Goal: Task Accomplishment & Management: Complete application form

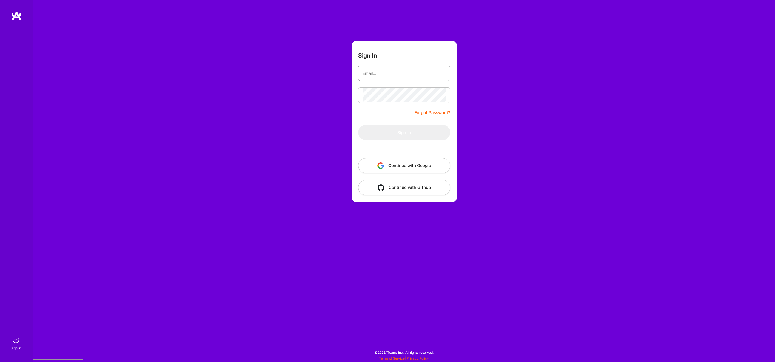
type input "[EMAIL_ADDRESS][DOMAIN_NAME]"
click at [407, 165] on button "Continue with Google" at bounding box center [404, 165] width 92 height 15
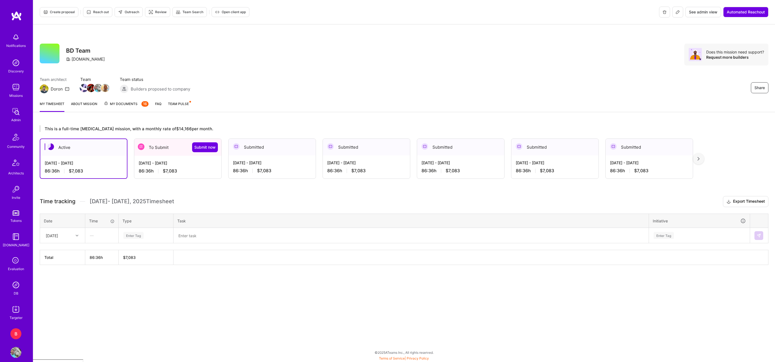
click at [181, 168] on div "86:36 h $7,083" at bounding box center [178, 171] width 78 height 6
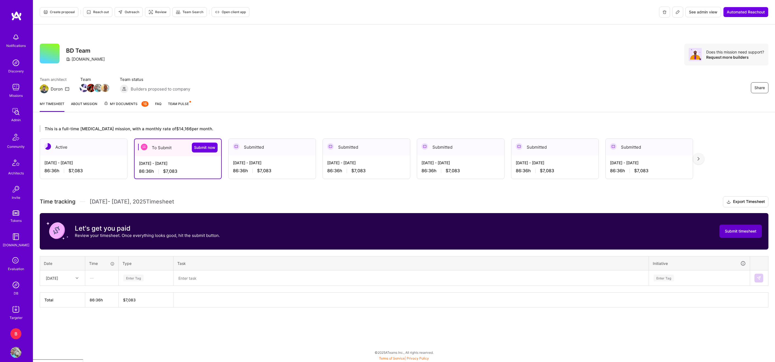
click at [739, 232] on span "Submit timesheet" at bounding box center [741, 230] width 32 height 5
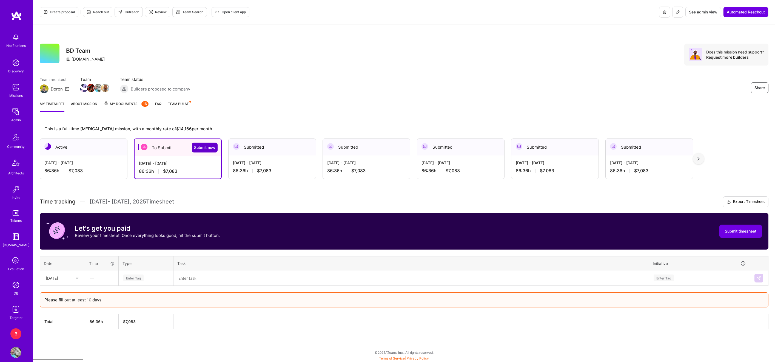
click at [201, 150] on button "Submit now" at bounding box center [205, 147] width 26 height 10
click at [736, 228] on span "Submit timesheet" at bounding box center [741, 230] width 32 height 5
click at [199, 149] on span "Submit now" at bounding box center [204, 147] width 21 height 5
click at [736, 224] on button "Submit timesheet" at bounding box center [740, 230] width 42 height 13
click at [170, 289] on div "Time tracking [DATE] - [DATE] Timesheet Export Timesheet Let's get you paid Rev…" at bounding box center [404, 262] width 728 height 133
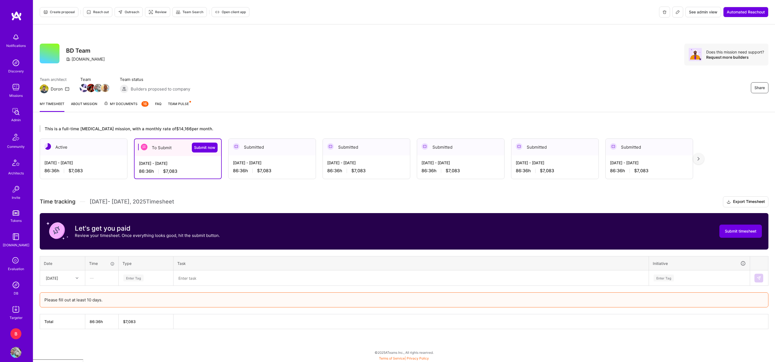
click at [137, 278] on div "Enter Tag" at bounding box center [133, 277] width 20 height 8
click at [67, 277] on div "[DATE]" at bounding box center [58, 277] width 30 height 9
click at [69, 306] on div "[DATE]" at bounding box center [62, 303] width 44 height 10
click at [111, 276] on div "—" at bounding box center [101, 277] width 33 height 15
click at [104, 276] on div "—" at bounding box center [101, 277] width 33 height 15
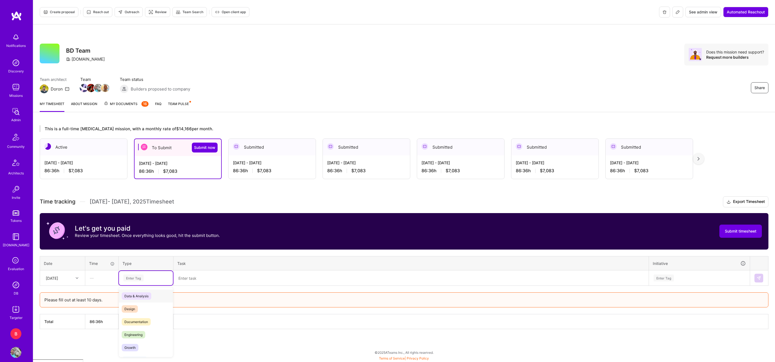
click at [148, 276] on div "Enter Tag" at bounding box center [146, 277] width 46 height 7
click at [139, 318] on span "Documentation" at bounding box center [136, 321] width 29 height 7
click at [193, 281] on textarea at bounding box center [411, 278] width 474 height 14
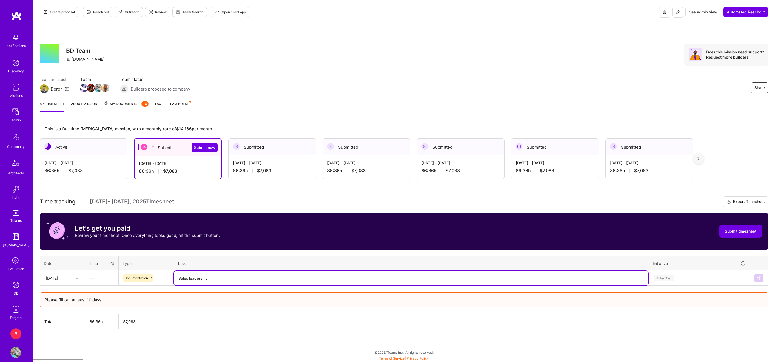
type textarea "Sales leadership"
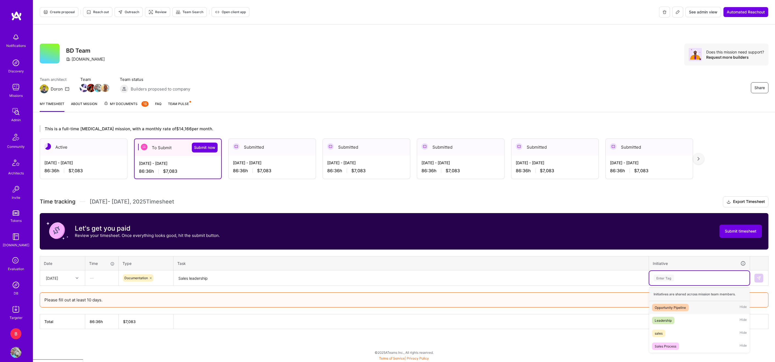
click at [665, 276] on div "Enter Tag" at bounding box center [663, 277] width 20 height 8
click at [664, 321] on div "Leadership" at bounding box center [662, 320] width 17 height 6
click at [757, 274] on button at bounding box center [758, 277] width 9 height 9
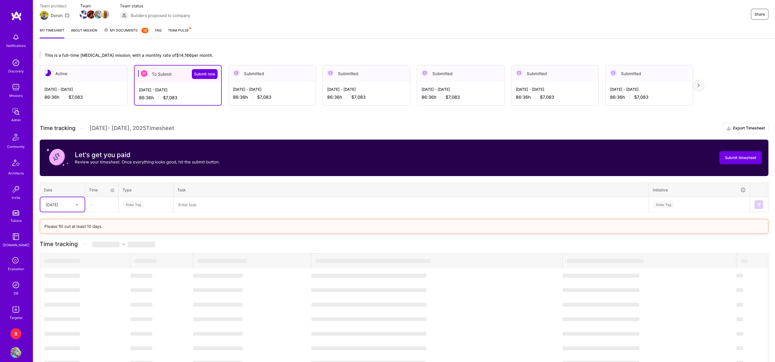
scroll to position [10, 0]
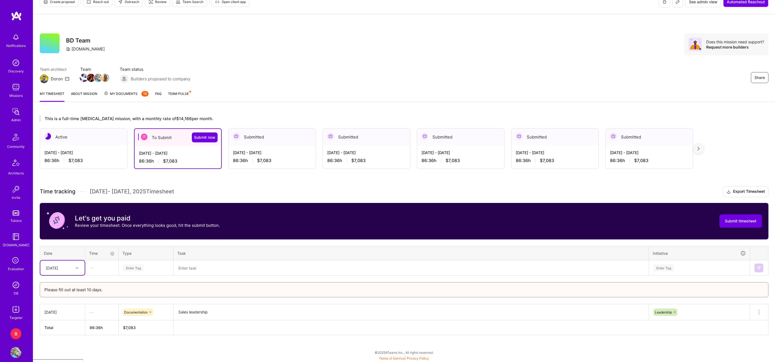
click at [78, 268] on div at bounding box center [77, 267] width 8 height 7
click at [74, 302] on div "[DATE]" at bounding box center [62, 303] width 44 height 10
click at [142, 268] on div "Enter Tag" at bounding box center [133, 267] width 20 height 8
click at [142, 308] on span "Documentation" at bounding box center [136, 311] width 29 height 7
click at [204, 273] on textarea at bounding box center [411, 268] width 474 height 15
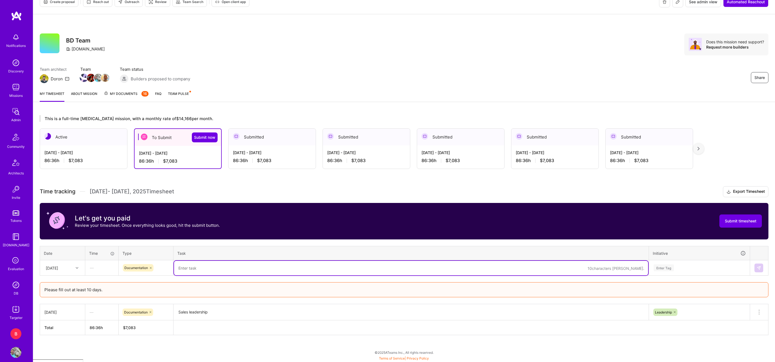
paste textarea "Sales leadership"
type textarea "Sales leadership"
click at [664, 265] on div "Enter Tag" at bounding box center [663, 267] width 20 height 8
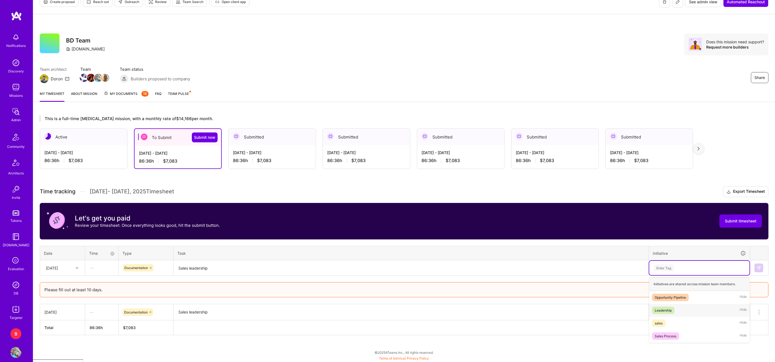
click at [666, 310] on div "Leadership" at bounding box center [662, 310] width 17 height 6
click at [761, 269] on button at bounding box center [758, 267] width 9 height 9
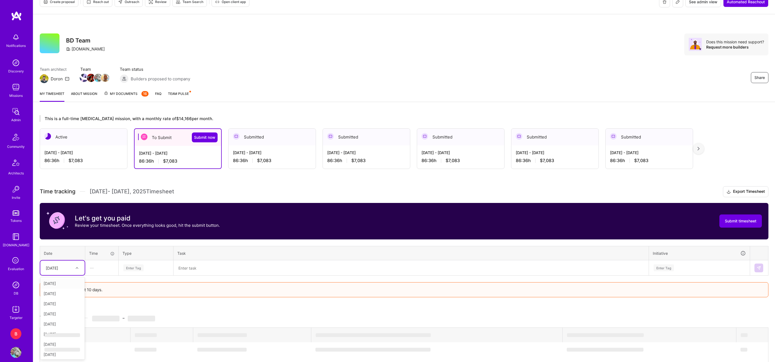
click at [72, 267] on div "[DATE]" at bounding box center [58, 267] width 30 height 9
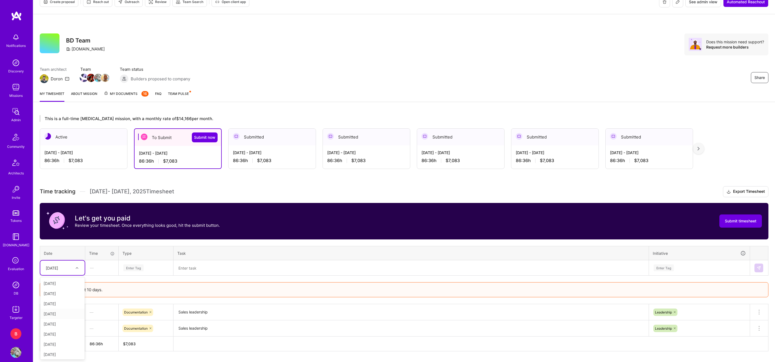
click at [67, 315] on div "[DATE]" at bounding box center [62, 313] width 44 height 10
click at [134, 270] on div "Enter Tag" at bounding box center [133, 267] width 20 height 8
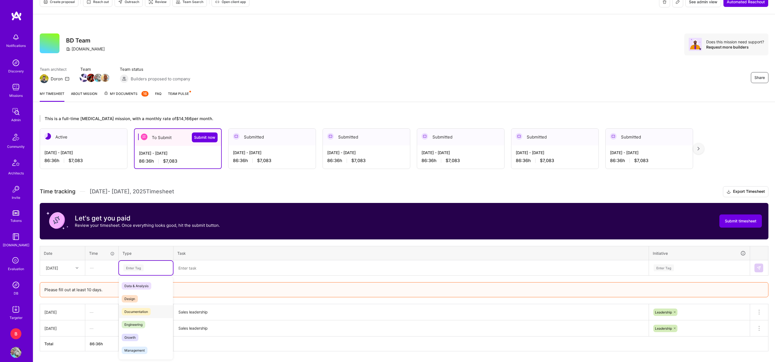
click at [142, 311] on span "Documentation" at bounding box center [136, 311] width 29 height 7
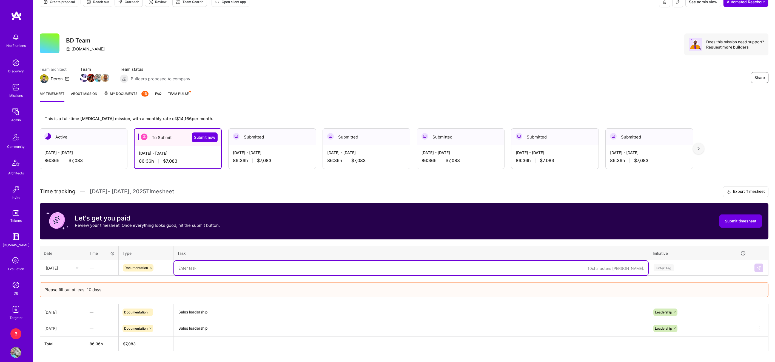
click at [199, 270] on textarea at bounding box center [411, 268] width 474 height 15
paste textarea "Sales leadership"
type textarea "Sales leadership"
click at [666, 268] on div "Enter Tag" at bounding box center [663, 267] width 20 height 8
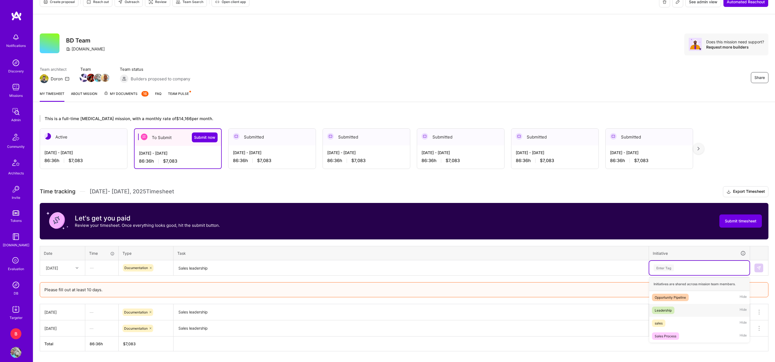
click at [665, 310] on div "Leadership" at bounding box center [662, 310] width 17 height 6
click at [760, 265] on img at bounding box center [758, 267] width 4 height 4
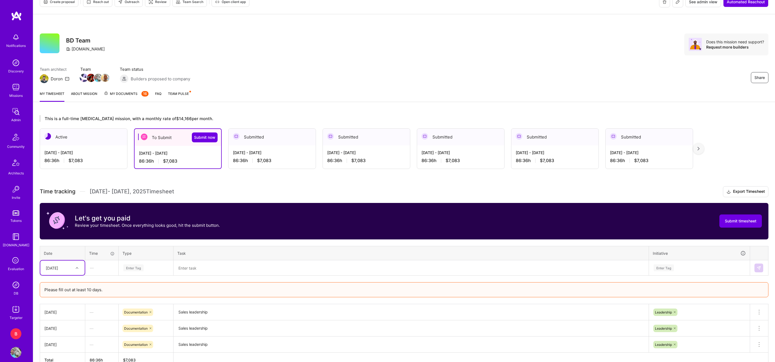
scroll to position [42, 0]
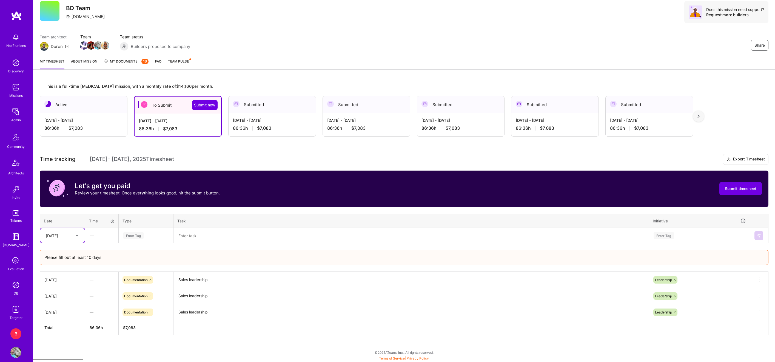
click at [75, 236] on div at bounding box center [77, 235] width 8 height 7
click at [70, 293] on div "[DATE]" at bounding box center [62, 291] width 44 height 10
click at [136, 237] on div "Enter Tag" at bounding box center [133, 235] width 20 height 8
click at [139, 278] on span "Documentation" at bounding box center [136, 278] width 29 height 7
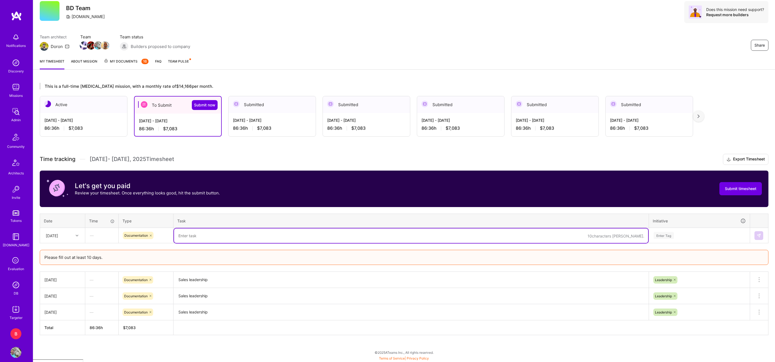
click at [204, 241] on textarea at bounding box center [411, 235] width 474 height 15
paste textarea "Sales leadership"
type textarea "Sales leadership"
click at [666, 230] on div "Enter Tag" at bounding box center [699, 235] width 100 height 14
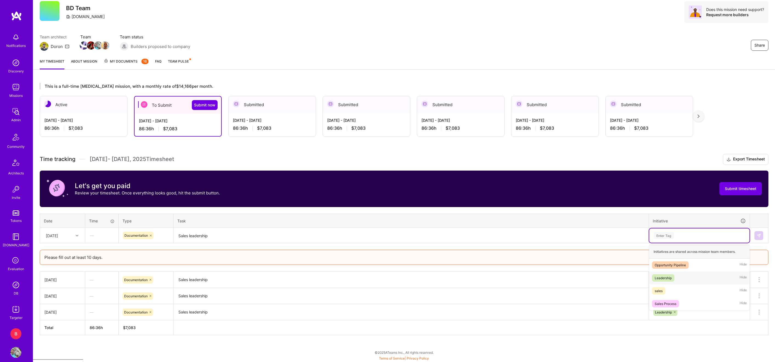
click at [667, 280] on div "Leadership" at bounding box center [662, 278] width 17 height 6
click at [757, 234] on img at bounding box center [758, 235] width 4 height 4
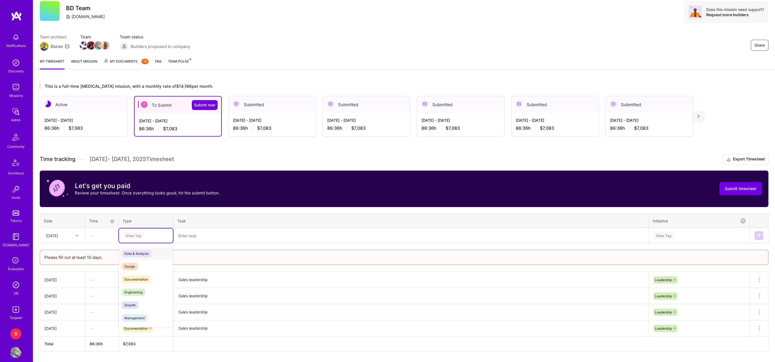
click at [132, 235] on div "Enter Tag" at bounding box center [133, 235] width 20 height 8
click at [141, 274] on div "Documentation" at bounding box center [146, 279] width 54 height 13
click at [207, 237] on textarea at bounding box center [411, 235] width 474 height 15
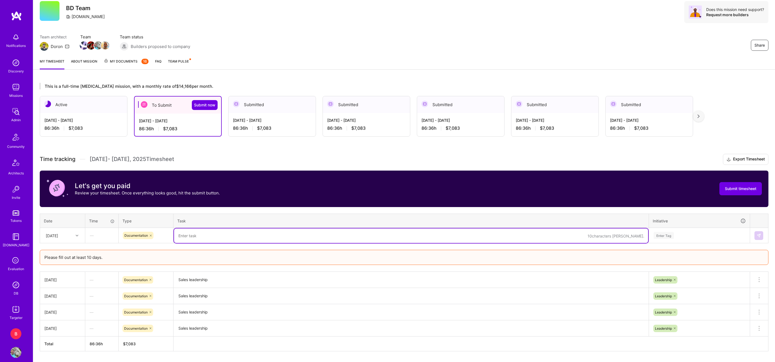
paste textarea "Sales leadership"
type textarea "Sales leadership"
click at [657, 237] on div "Enter Tag" at bounding box center [663, 235] width 20 height 8
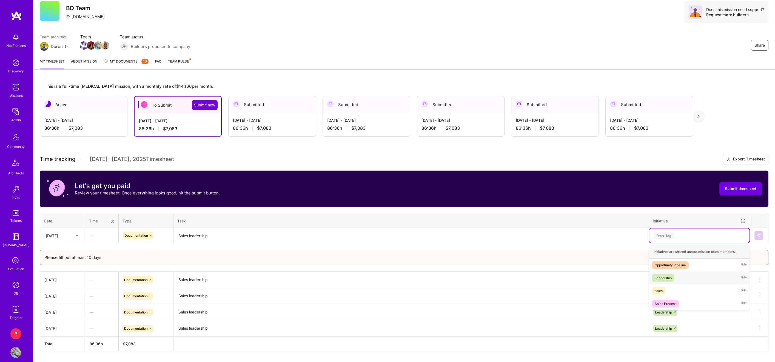
click at [663, 279] on div "Leadership" at bounding box center [662, 278] width 17 height 6
click at [756, 236] on img at bounding box center [758, 235] width 4 height 4
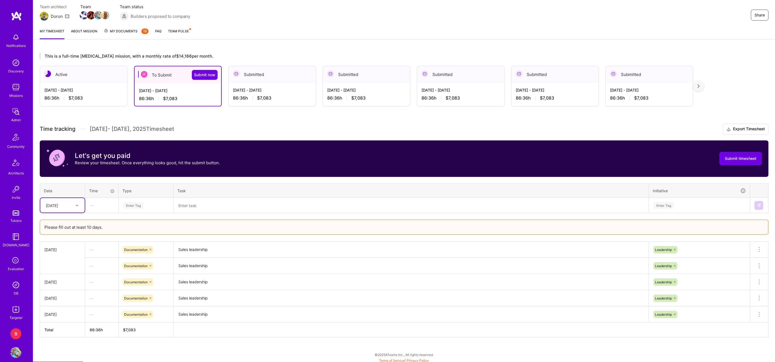
scroll to position [75, 0]
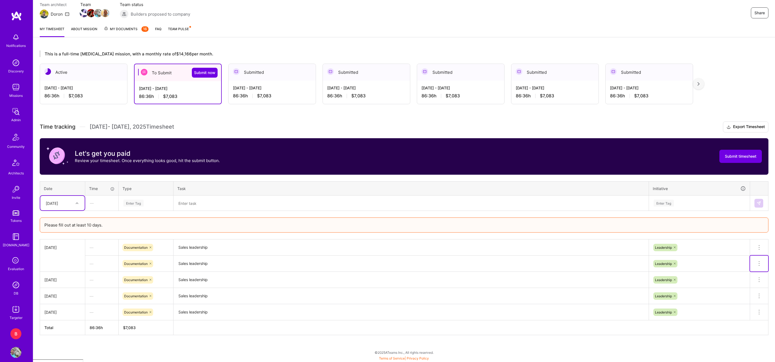
click at [760, 267] on span at bounding box center [759, 265] width 7 height 5
click at [748, 272] on button "Delete row" at bounding box center [745, 272] width 28 height 13
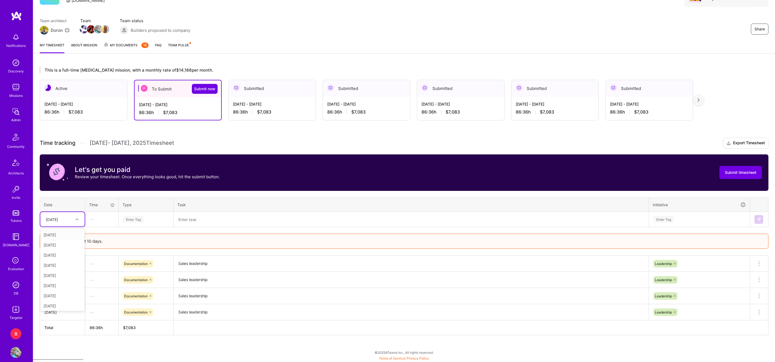
click at [70, 225] on div "[DATE]" at bounding box center [62, 219] width 44 height 15
click at [69, 284] on div "[DATE]" at bounding box center [62, 285] width 44 height 10
click at [136, 219] on div "Enter Tag" at bounding box center [133, 219] width 20 height 8
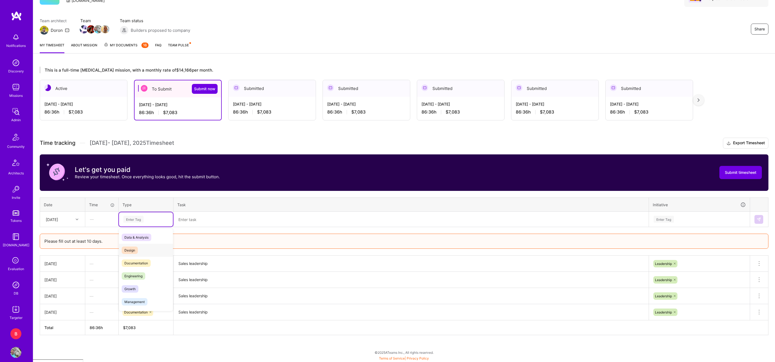
click at [144, 255] on div "Design" at bounding box center [146, 250] width 54 height 13
click at [138, 219] on icon at bounding box center [138, 219] width 2 height 2
type input "doc"
click at [139, 234] on span "Documentation" at bounding box center [136, 236] width 29 height 7
click at [217, 216] on textarea at bounding box center [411, 219] width 474 height 15
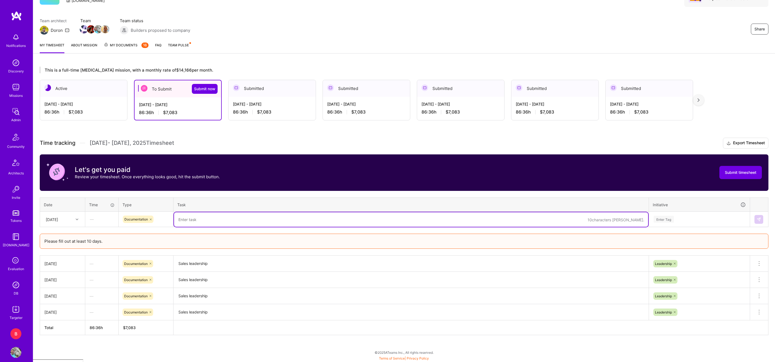
paste textarea "Sales leadership"
type textarea "Sales leadership"
click at [664, 224] on div "Enter Tag" at bounding box center [699, 219] width 100 height 14
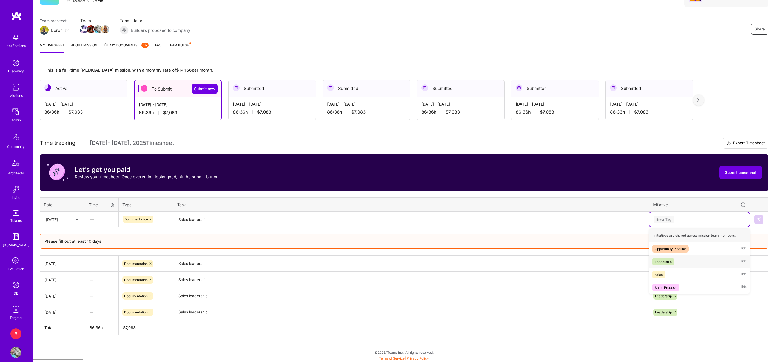
click at [669, 263] on div "Leadership" at bounding box center [662, 262] width 17 height 6
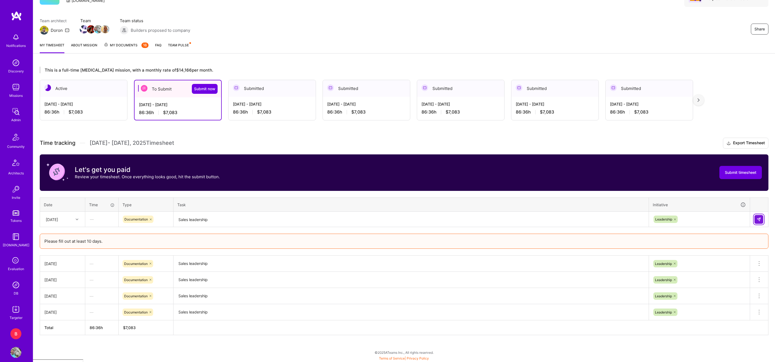
click at [759, 219] on img at bounding box center [758, 219] width 4 height 4
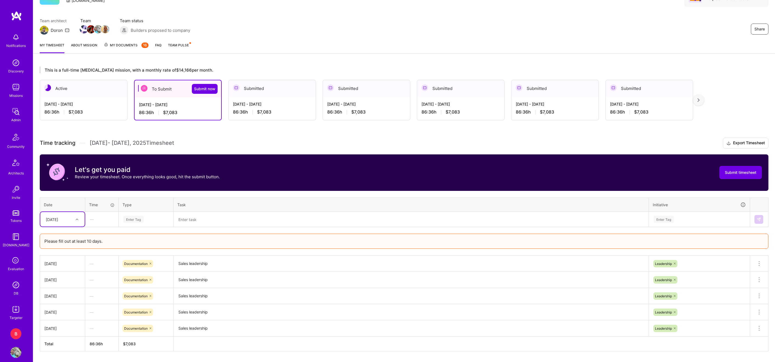
click at [65, 216] on div "[DATE]" at bounding box center [58, 218] width 30 height 9
click at [67, 252] on div "[DATE]" at bounding box center [62, 250] width 44 height 10
click at [134, 220] on div "Enter Tag" at bounding box center [133, 219] width 20 height 8
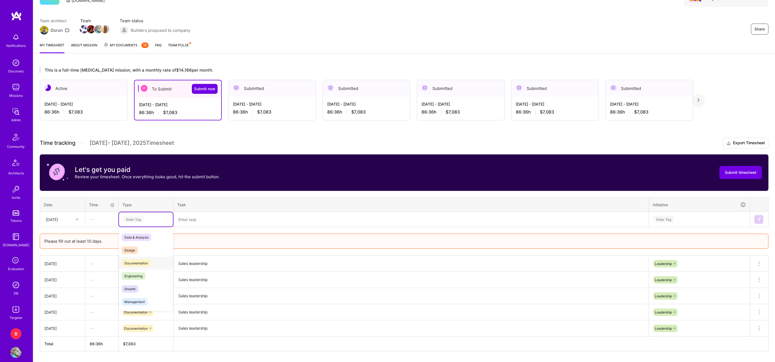
click at [141, 260] on span "Documentation" at bounding box center [136, 262] width 29 height 7
click at [199, 218] on textarea at bounding box center [411, 219] width 474 height 15
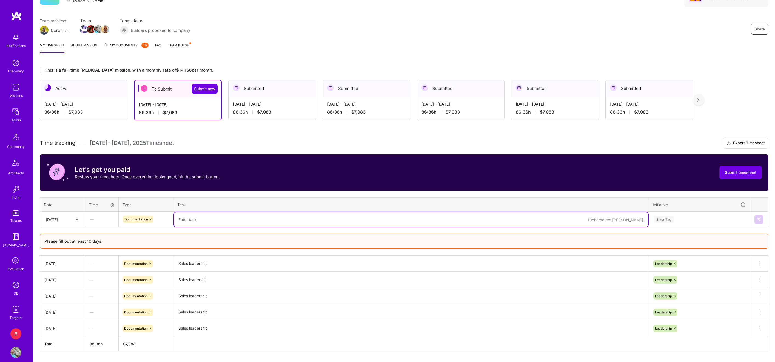
paste textarea "Sales leadership"
type textarea "Sales leadership"
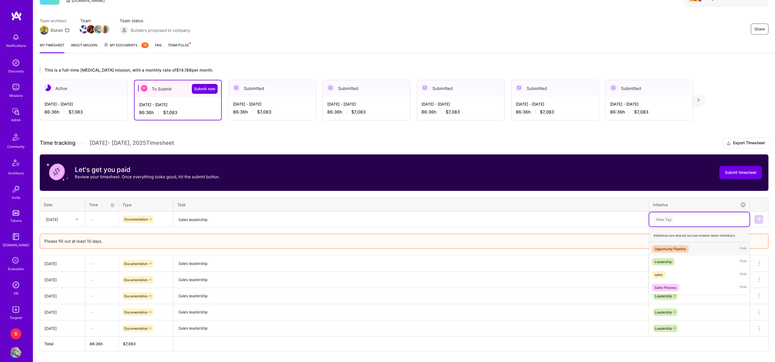
click at [661, 219] on div "Enter Tag" at bounding box center [663, 219] width 20 height 8
click at [667, 261] on div "Leadership" at bounding box center [662, 262] width 17 height 6
click at [758, 220] on img at bounding box center [758, 219] width 4 height 4
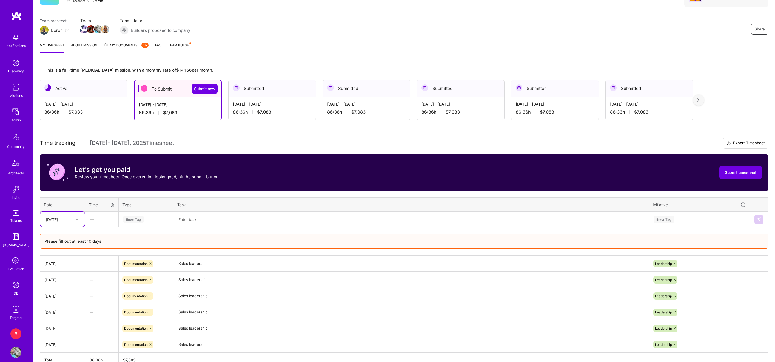
scroll to position [91, 0]
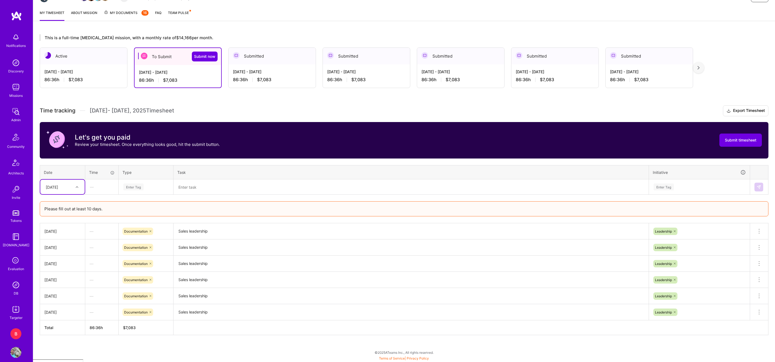
click at [71, 184] on div "[DATE]" at bounding box center [58, 186] width 30 height 9
click at [124, 197] on div "Time tracking [DATE] - [DATE] Timesheet Export Timesheet Let's get you paid Rev…" at bounding box center [404, 220] width 728 height 230
click at [58, 185] on div "[DATE]" at bounding box center [52, 187] width 12 height 6
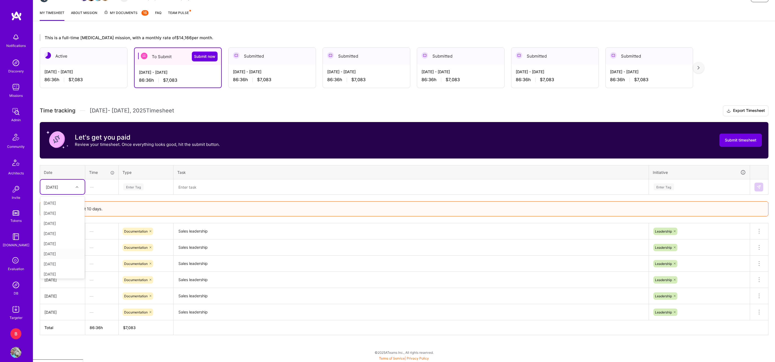
click at [64, 253] on div "[DATE]" at bounding box center [62, 253] width 44 height 10
click at [101, 191] on div "—" at bounding box center [101, 186] width 33 height 15
click at [134, 190] on div "Enter Tag" at bounding box center [146, 187] width 54 height 14
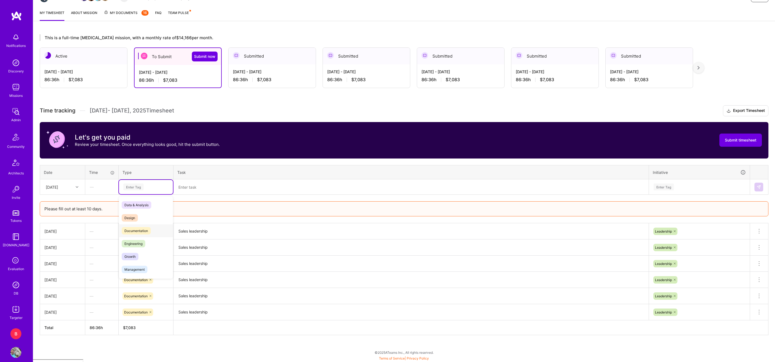
click at [138, 229] on span "Documentation" at bounding box center [136, 230] width 29 height 7
click at [236, 180] on textarea at bounding box center [411, 187] width 474 height 15
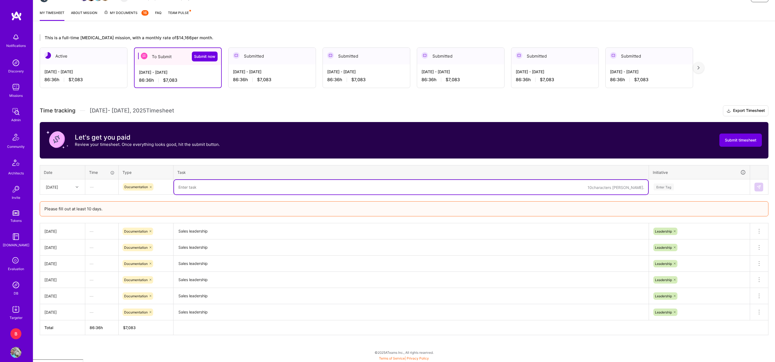
paste textarea "Sales leadership"
type textarea "Sales leadership"
click at [662, 185] on div "Enter Tag" at bounding box center [663, 186] width 20 height 8
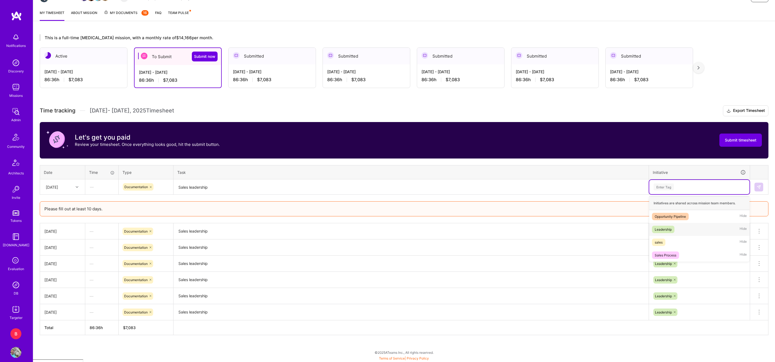
click at [668, 233] on div "Leadership Hide" at bounding box center [699, 229] width 100 height 13
click at [762, 188] on button at bounding box center [758, 186] width 9 height 9
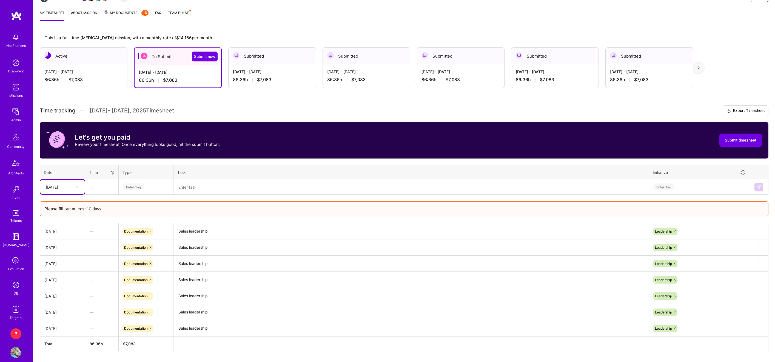
click at [58, 187] on div "[DATE]" at bounding box center [52, 187] width 12 height 6
click at [65, 253] on div "[DATE]" at bounding box center [62, 253] width 44 height 10
click at [136, 183] on div "Enter Tag" at bounding box center [133, 186] width 20 height 8
click at [140, 229] on span "Documentation" at bounding box center [136, 230] width 29 height 7
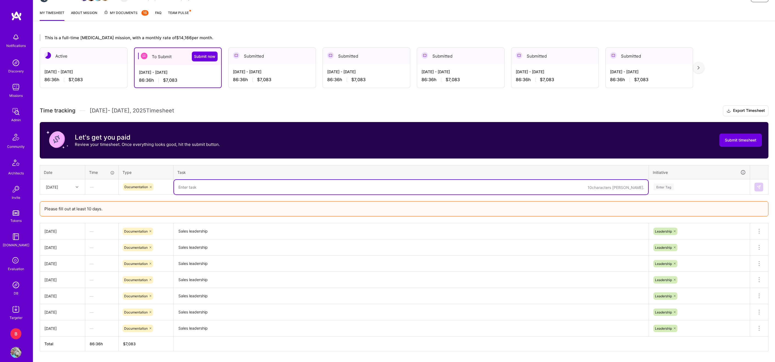
click at [197, 185] on textarea at bounding box center [411, 187] width 474 height 15
paste textarea "Sales leadership"
type textarea "Sales leadership"
click at [666, 189] on div "Enter Tag" at bounding box center [663, 186] width 20 height 8
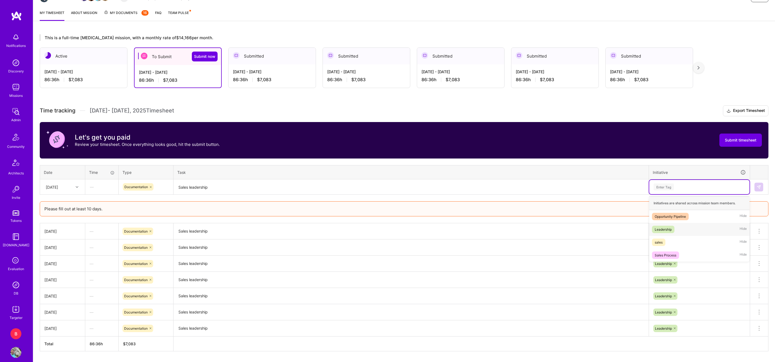
click at [665, 231] on div "Leadership" at bounding box center [662, 229] width 17 height 6
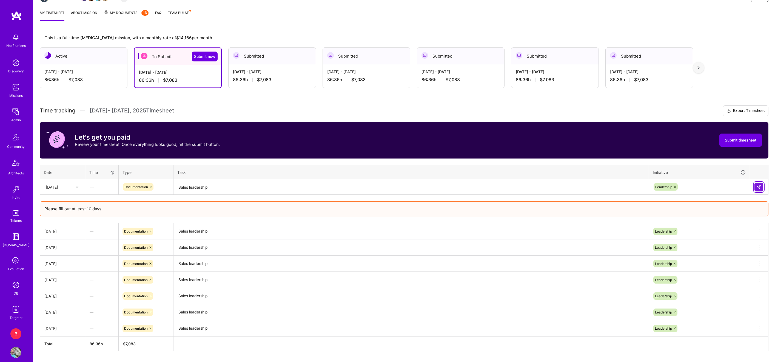
click at [757, 184] on button at bounding box center [758, 186] width 9 height 9
click at [70, 186] on div "[DATE]" at bounding box center [58, 186] width 30 height 9
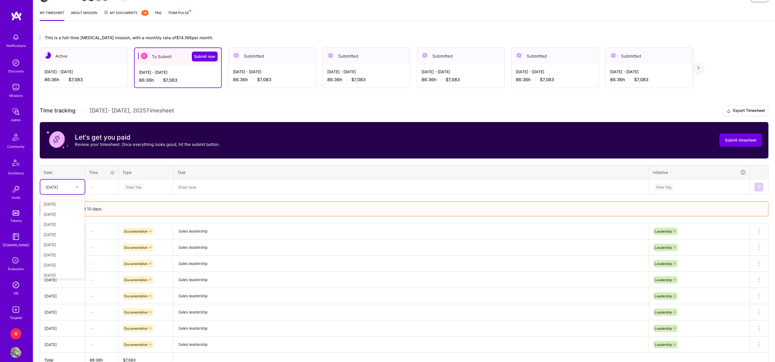
scroll to position [56, 0]
click at [68, 256] on div "[DATE]" at bounding box center [62, 258] width 44 height 10
click at [138, 191] on div "Enter Tag" at bounding box center [146, 187] width 54 height 14
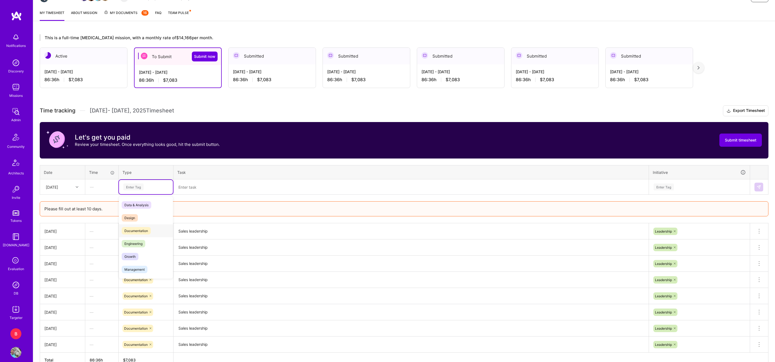
click at [140, 228] on span "Documentation" at bounding box center [136, 230] width 29 height 7
click at [211, 188] on textarea at bounding box center [411, 187] width 474 height 15
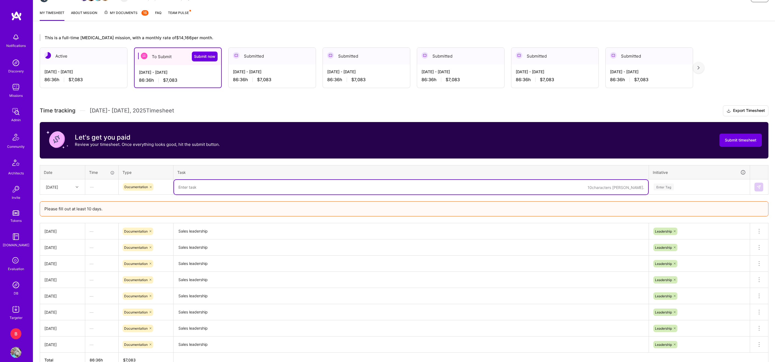
paste textarea "Sales leadership"
type textarea "Sales leadership"
click at [668, 189] on div "Enter Tag" at bounding box center [663, 186] width 20 height 8
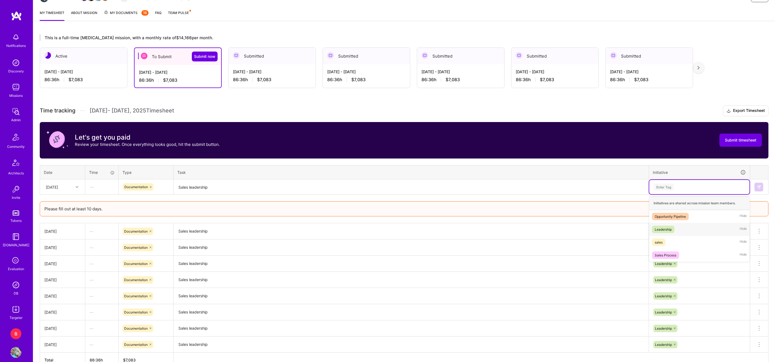
click at [667, 229] on div "Leadership" at bounding box center [662, 229] width 17 height 6
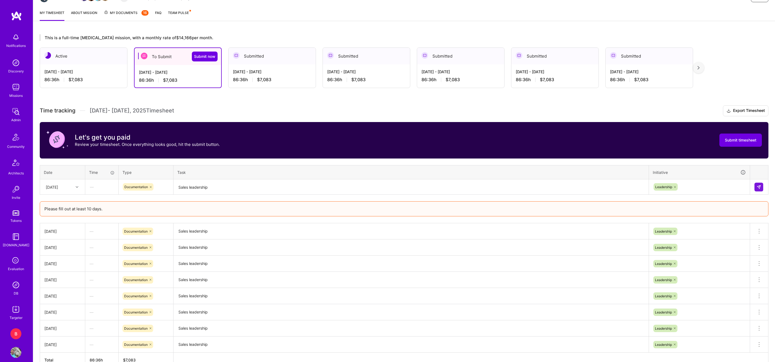
click at [765, 185] on td at bounding box center [759, 186] width 18 height 15
click at [757, 185] on img at bounding box center [758, 187] width 4 height 4
click at [132, 188] on div "Enter Tag" at bounding box center [133, 186] width 20 height 8
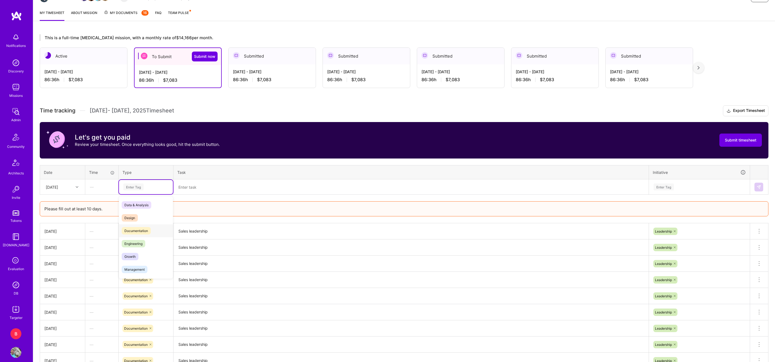
click at [138, 228] on span "Documentation" at bounding box center [136, 230] width 29 height 7
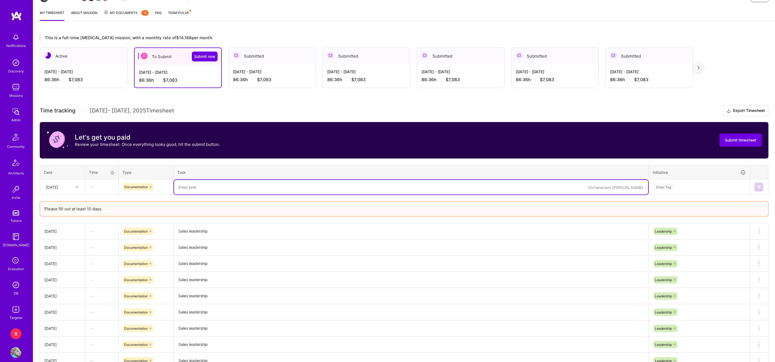
click at [195, 185] on textarea at bounding box center [411, 187] width 474 height 15
paste textarea "Sales leadership"
type textarea "Sales leadership"
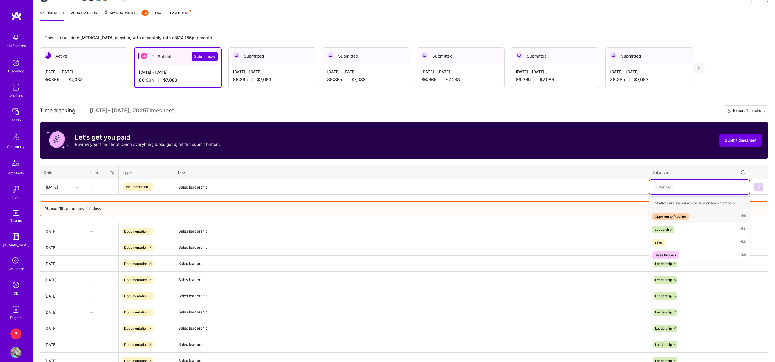
click at [668, 184] on div "Enter Tag" at bounding box center [663, 186] width 20 height 8
click at [669, 226] on span "Leadership" at bounding box center [663, 228] width 22 height 7
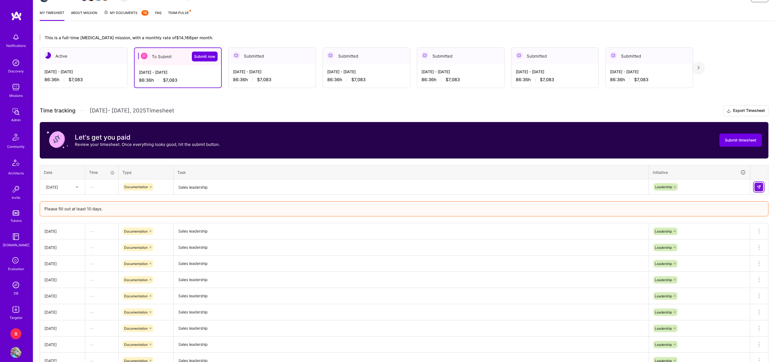
click at [758, 185] on img at bounding box center [758, 187] width 4 height 4
click at [760, 248] on icon at bounding box center [759, 247] width 7 height 7
click at [748, 257] on button "Delete row" at bounding box center [745, 256] width 28 height 13
click at [70, 186] on div "[DATE]" at bounding box center [58, 186] width 30 height 9
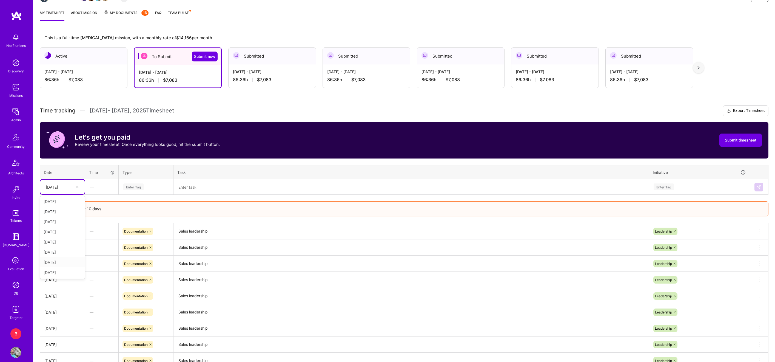
click at [65, 252] on div "[DATE]" at bounding box center [62, 252] width 44 height 10
click at [137, 182] on div "Enter Tag" at bounding box center [146, 187] width 54 height 14
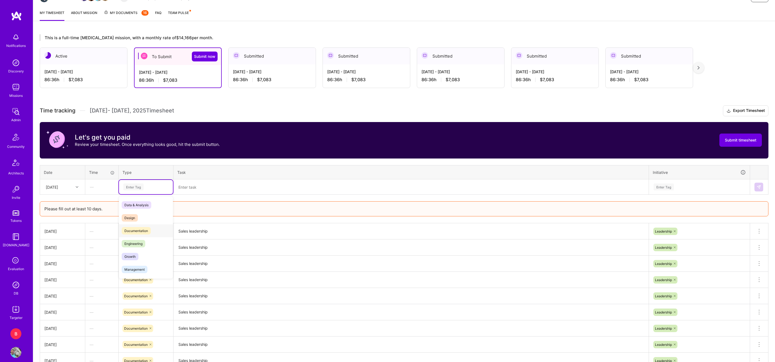
click at [137, 231] on span "Documentation" at bounding box center [136, 230] width 29 height 7
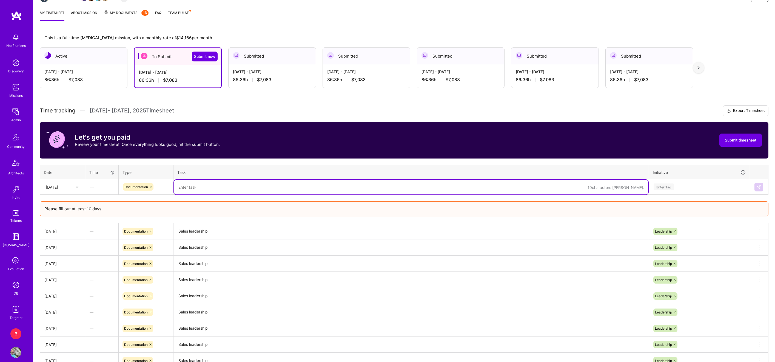
click at [206, 184] on textarea at bounding box center [411, 187] width 474 height 15
paste textarea "Sales leadership"
type textarea "Sales leadership"
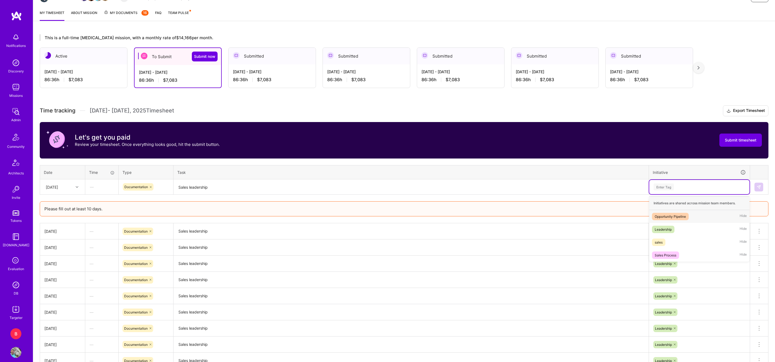
click at [668, 188] on div "Enter Tag" at bounding box center [663, 186] width 20 height 8
click at [667, 227] on div "Leadership" at bounding box center [662, 229] width 17 height 6
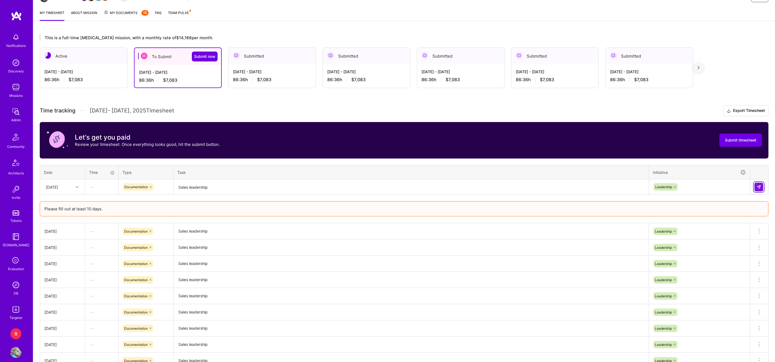
click at [756, 188] on img at bounding box center [758, 187] width 4 height 4
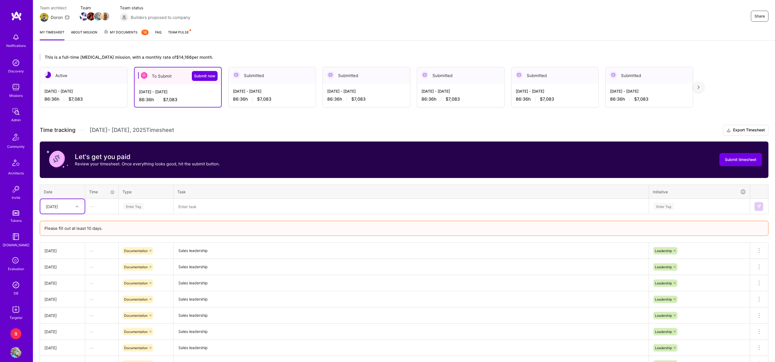
scroll to position [0, 0]
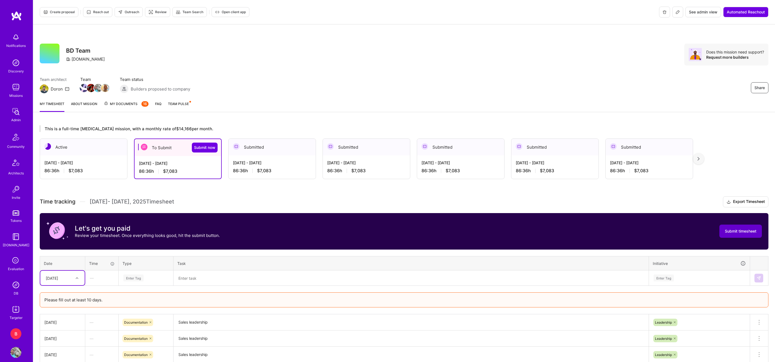
click at [726, 227] on button "Submit timesheet" at bounding box center [740, 230] width 42 height 13
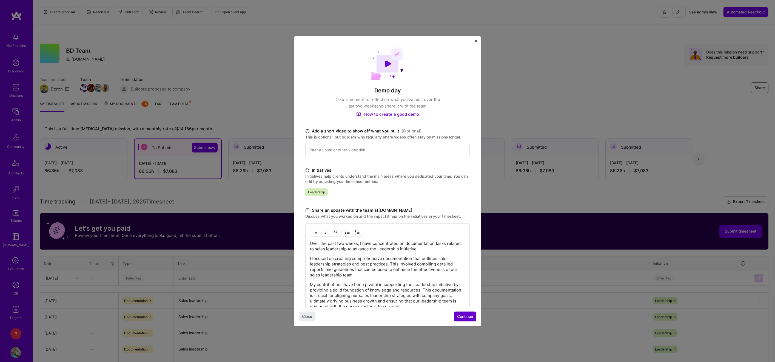
click at [470, 313] on span "Continue" at bounding box center [465, 315] width 16 height 5
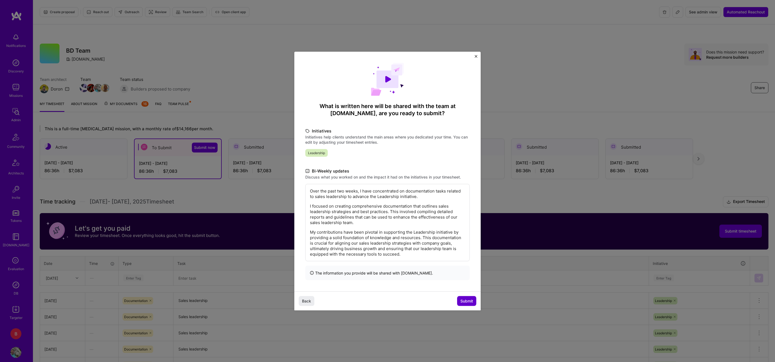
click at [470, 304] on button "Submit" at bounding box center [466, 301] width 19 height 10
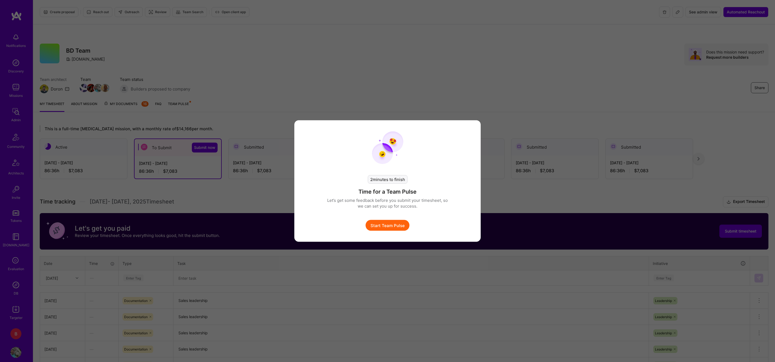
click at [396, 227] on button "Start Team Pulse" at bounding box center [387, 225] width 44 height 11
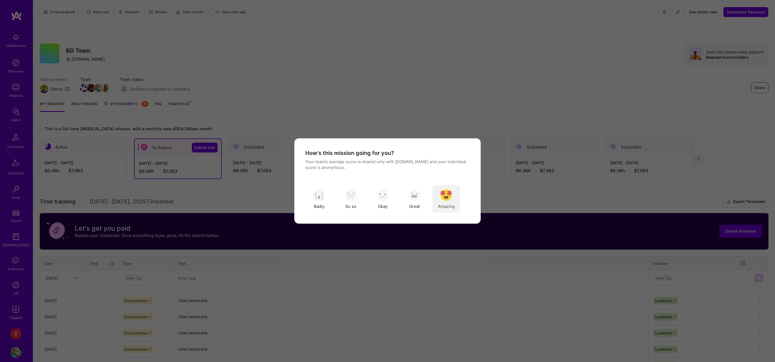
click at [448, 203] on span "Amazing" at bounding box center [446, 206] width 17 height 6
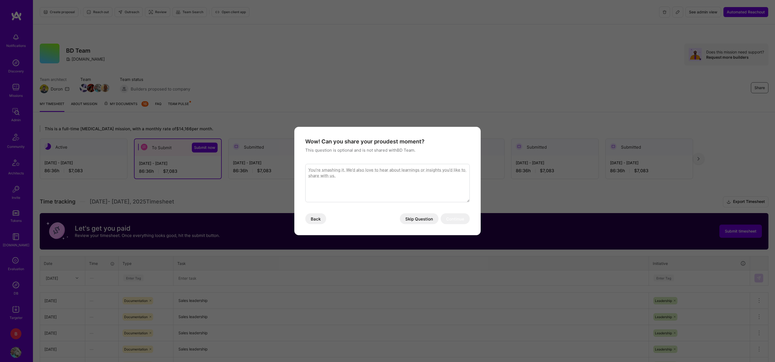
click at [425, 217] on button "Skip Question" at bounding box center [419, 218] width 39 height 11
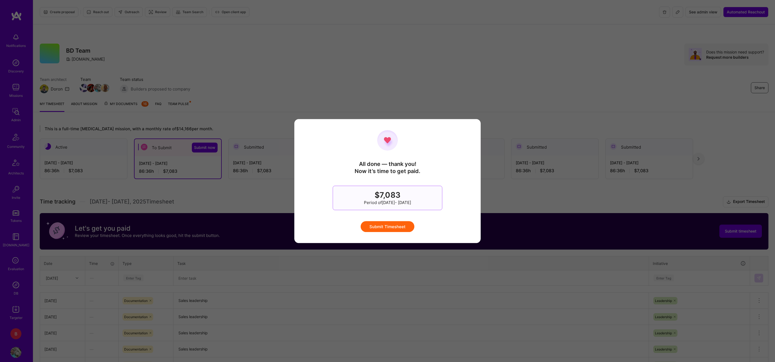
click at [405, 224] on button "Submit Timesheet" at bounding box center [387, 226] width 54 height 11
